Goal: Information Seeking & Learning: Understand process/instructions

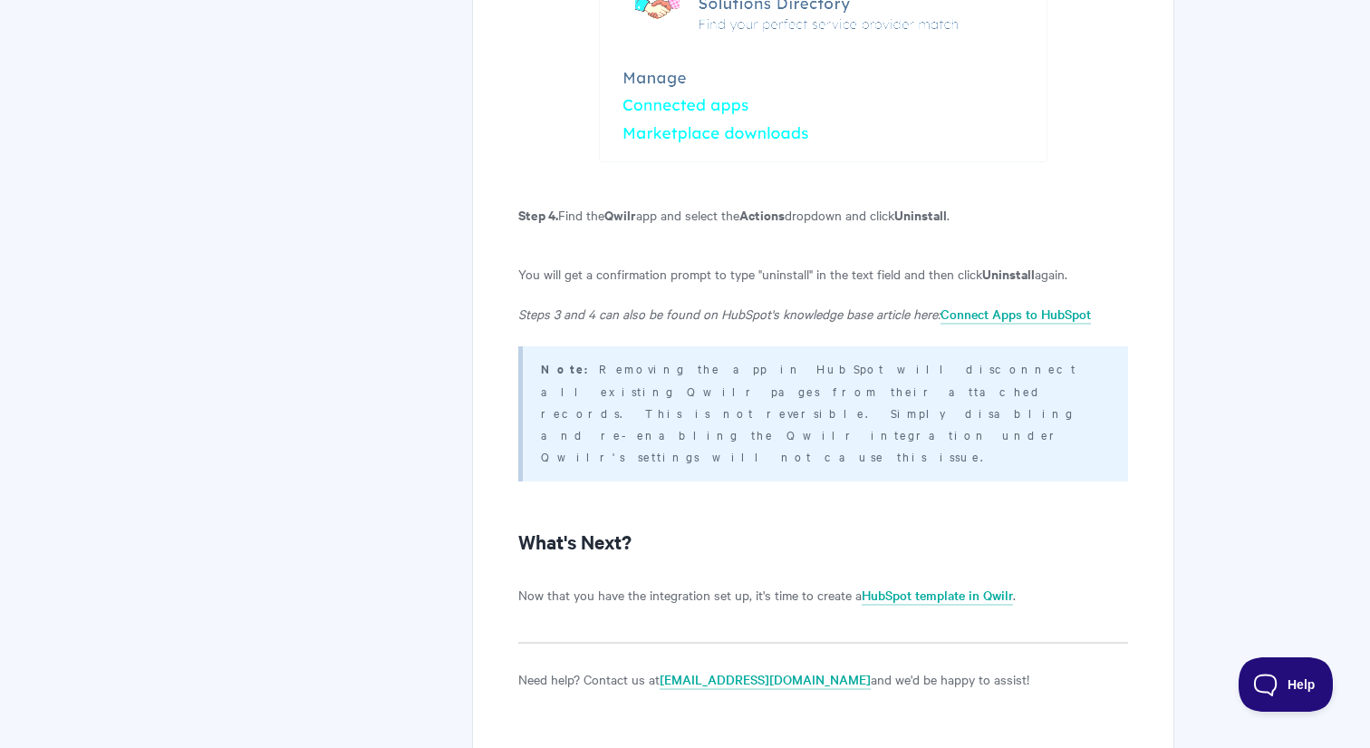
scroll to position [4152, 0]
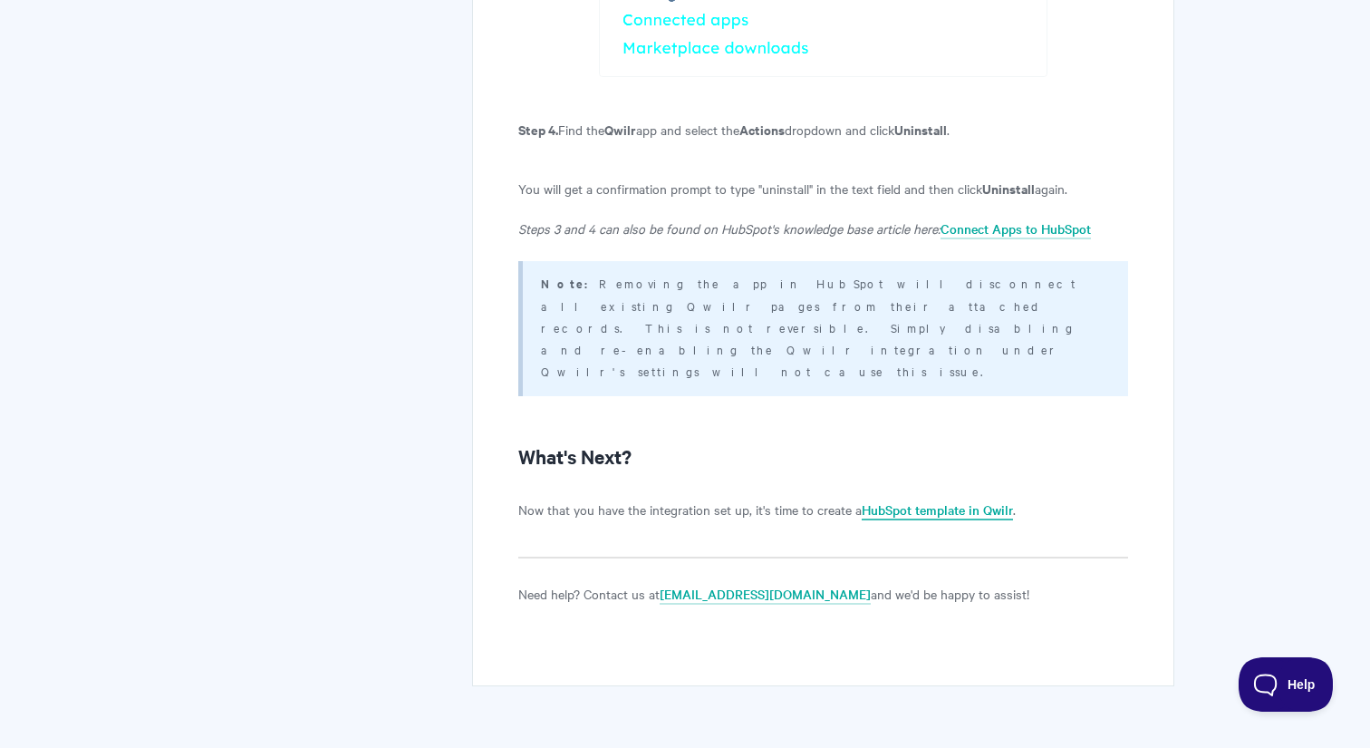
click at [882, 500] on link "HubSpot template in Qwilr" at bounding box center [937, 510] width 151 height 20
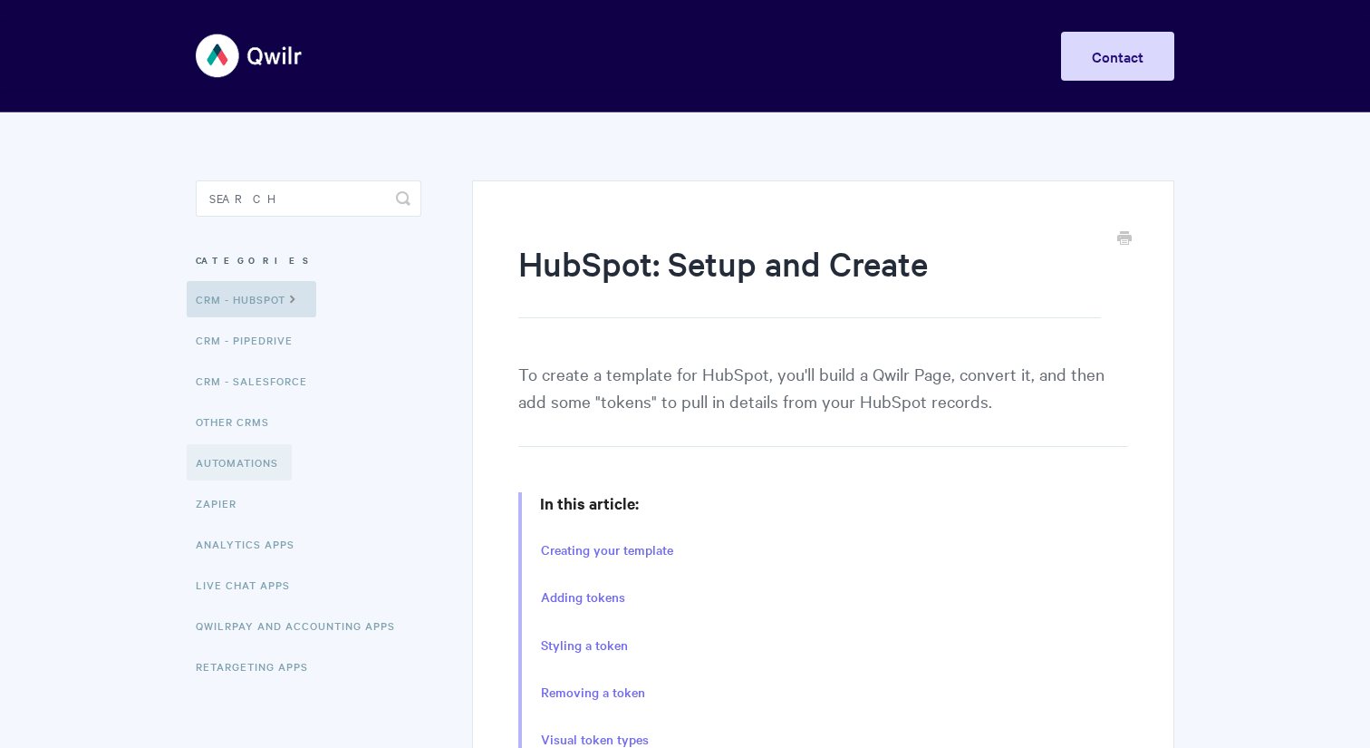
click at [260, 471] on link "Automations" at bounding box center [239, 462] width 105 height 36
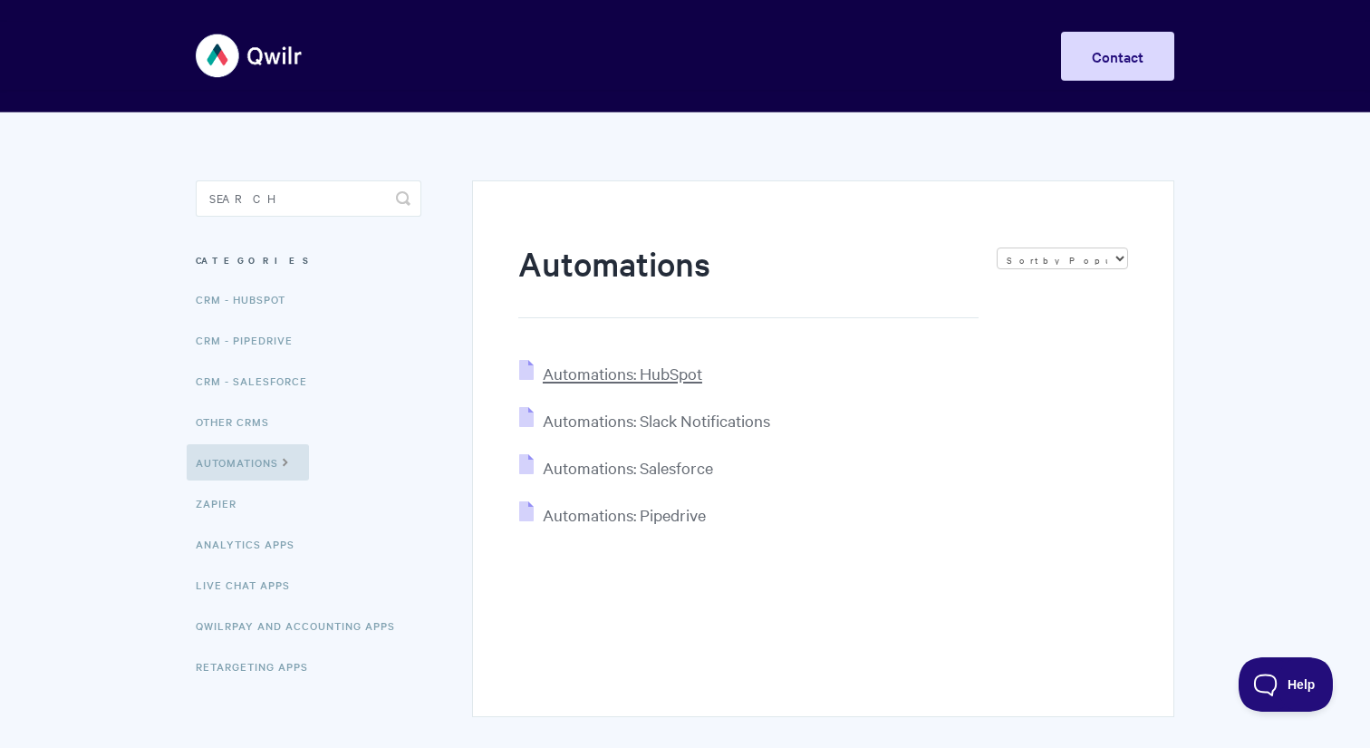
click at [620, 378] on span "Automations: HubSpot" at bounding box center [623, 373] width 160 height 21
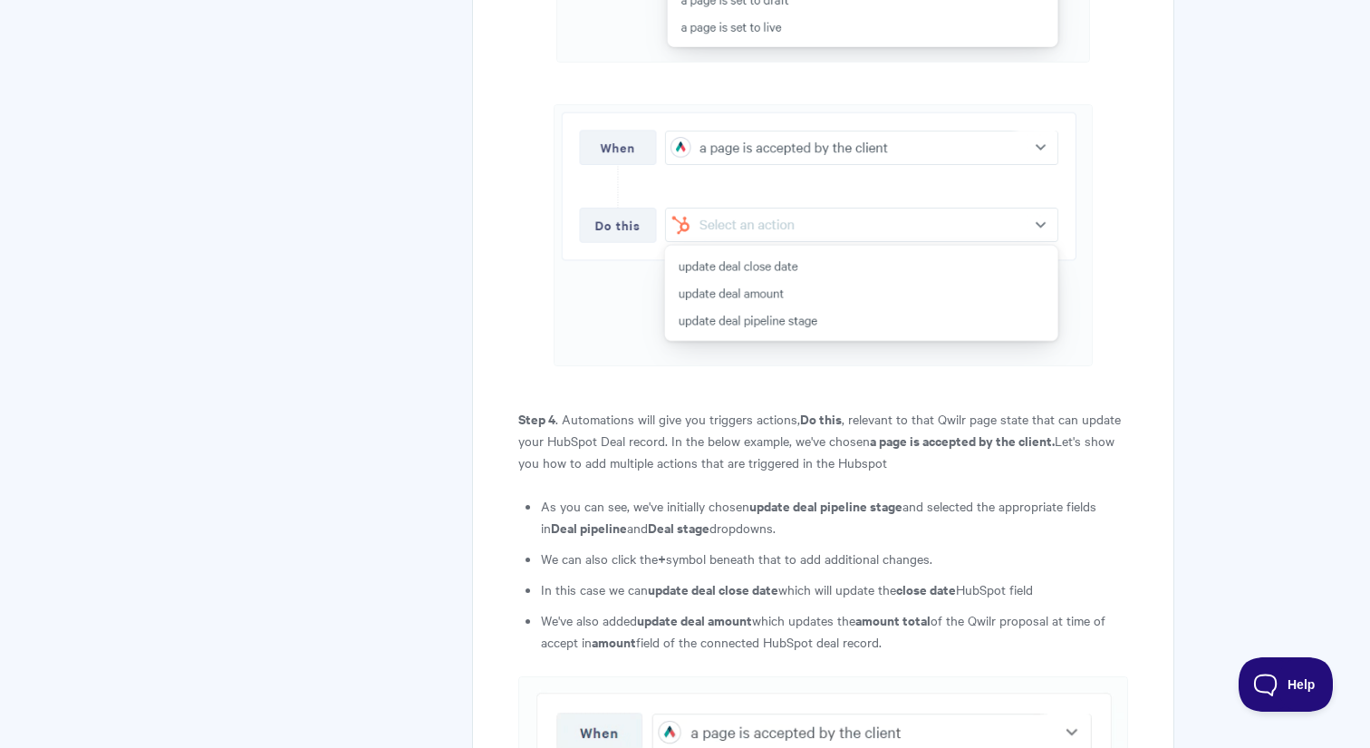
scroll to position [3561, 0]
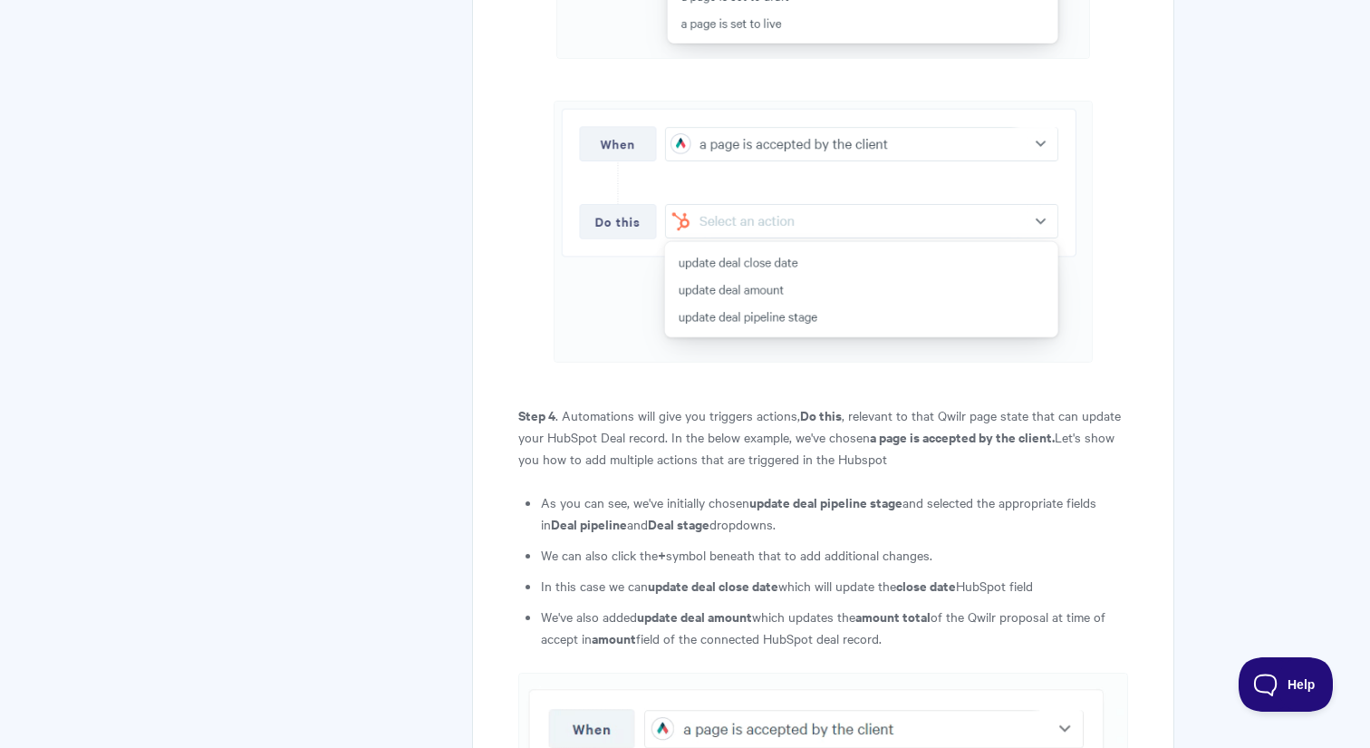
click at [658, 491] on li "As you can see, we've initially chosen update deal pipeline stage and selected …" at bounding box center [834, 513] width 587 height 44
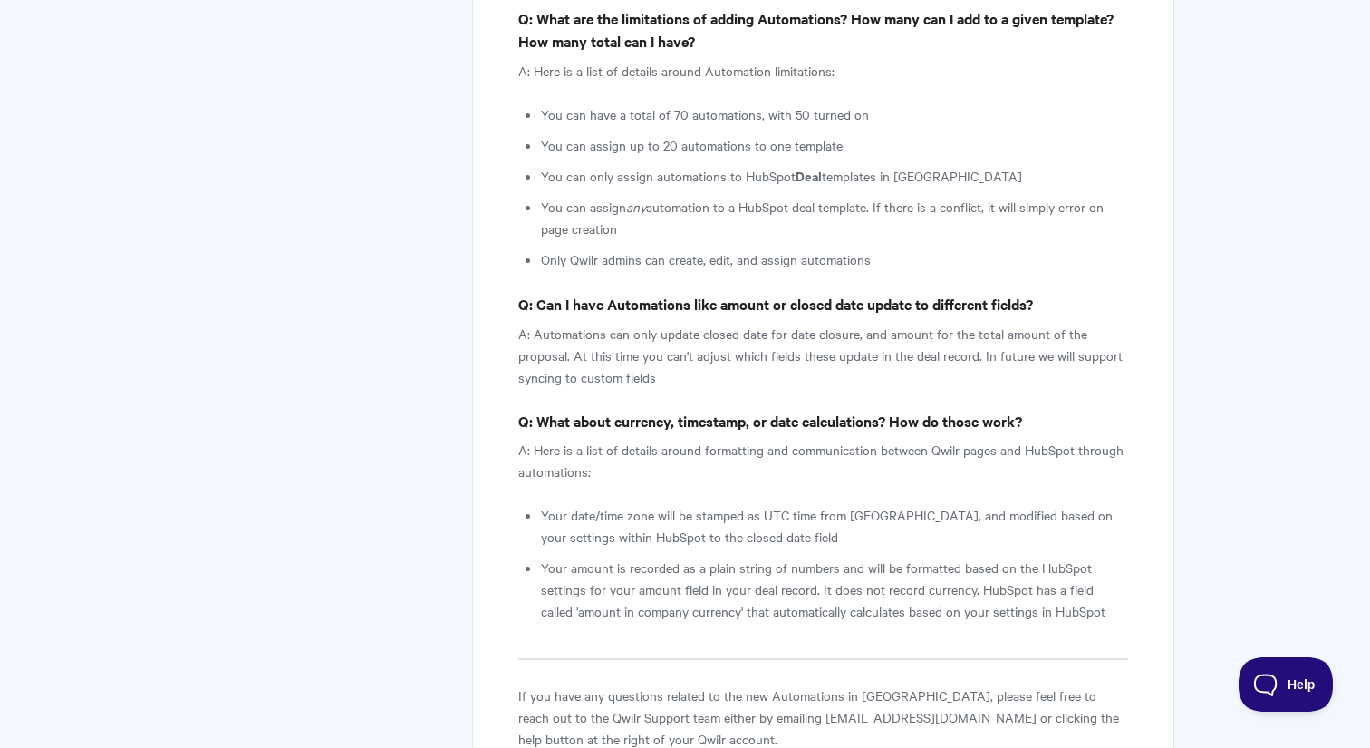
scroll to position [12429, 0]
